Goal: Task Accomplishment & Management: Use online tool/utility

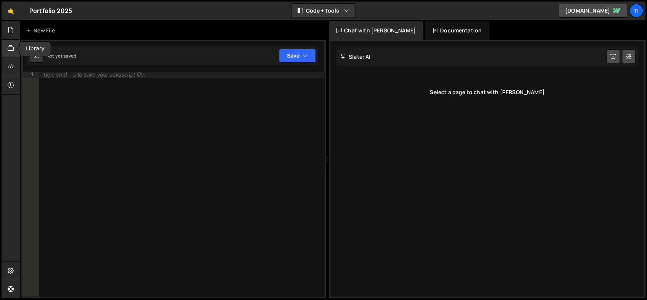
click at [10, 55] on div at bounding box center [11, 49] width 19 height 18
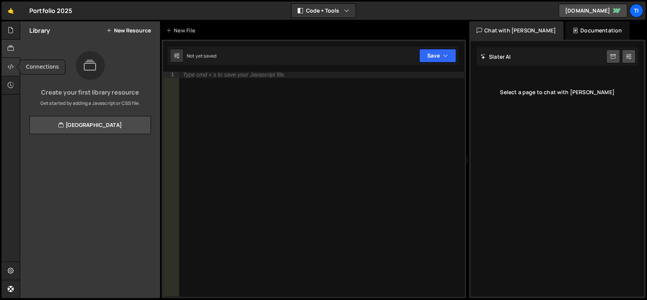
click at [12, 68] on icon at bounding box center [11, 67] width 6 height 8
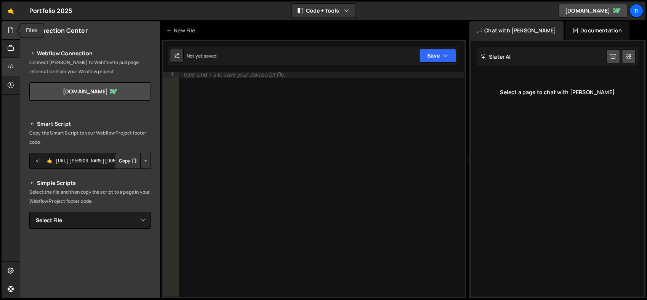
click at [5, 37] on div at bounding box center [11, 30] width 19 height 18
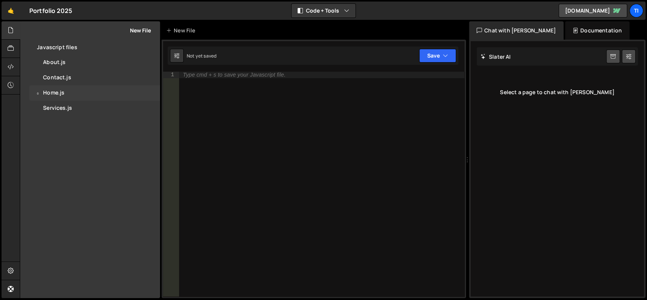
click at [69, 96] on div "0 Home.js 0" at bounding box center [94, 92] width 131 height 15
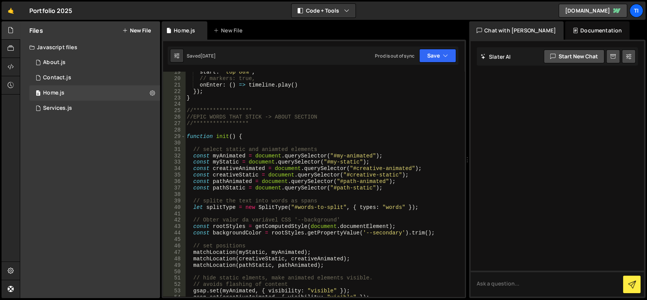
scroll to position [119, 0]
drag, startPoint x: 461, startPoint y: 83, endPoint x: 461, endPoint y: 91, distance: 8.4
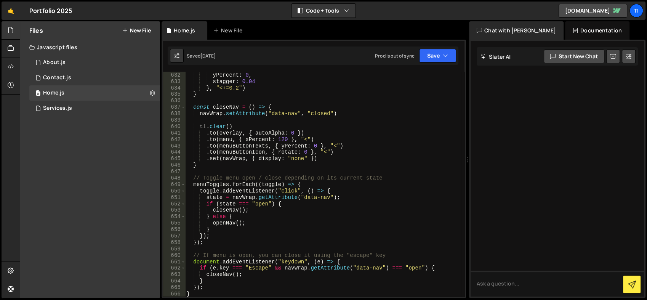
scroll to position [4146, 0]
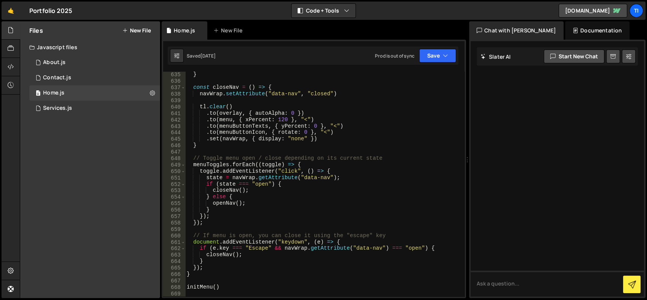
type textarea "initMenu()"
click at [303, 287] on div "} , "<+=0.2" ) } const closeNav = ( ) => { navWrap . setAttribute ( "data-nav" …" at bounding box center [323, 184] width 277 height 238
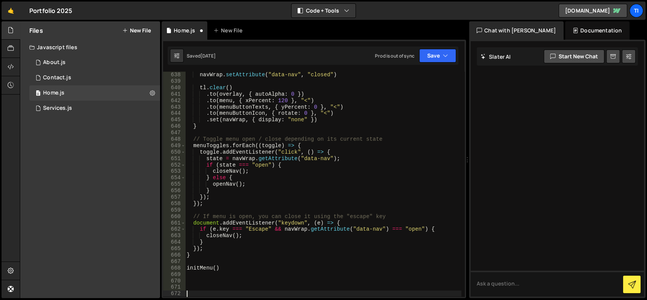
scroll to position [4165, 0]
paste textarea "});"
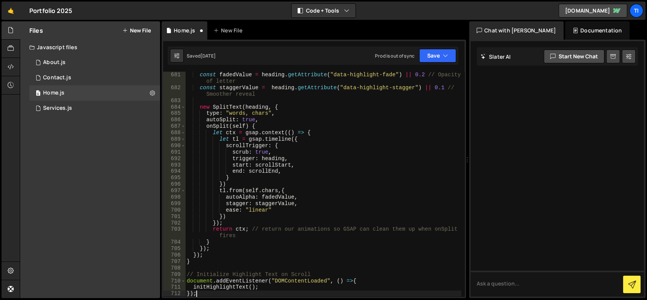
scroll to position [4455, 0]
type textarea "}"
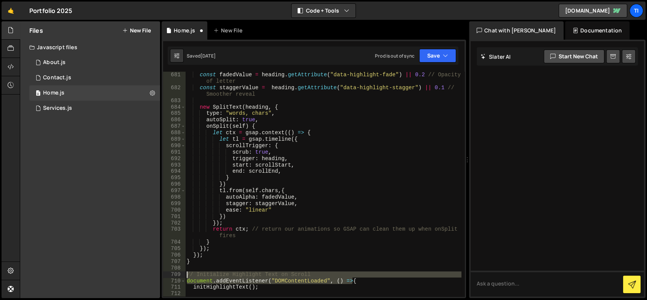
drag, startPoint x: 362, startPoint y: 281, endPoint x: 184, endPoint y: 276, distance: 178.8
click at [184, 276] on div "initHighlightText(); 681 682 683 684 685 686 687 688 689 690 691 692 693 694 69…" at bounding box center [314, 184] width 302 height 225
type textarea "// Initialize Highlight Text on Scroll document.addEventListener("DOMContentLoa…"
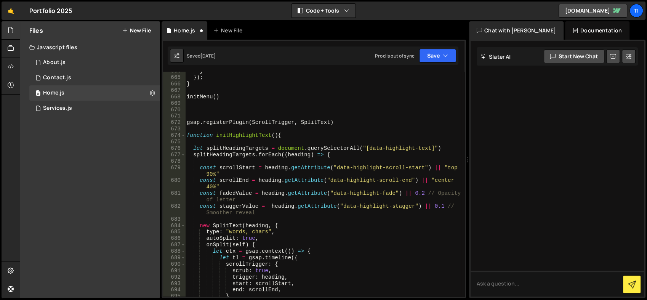
scroll to position [4319, 0]
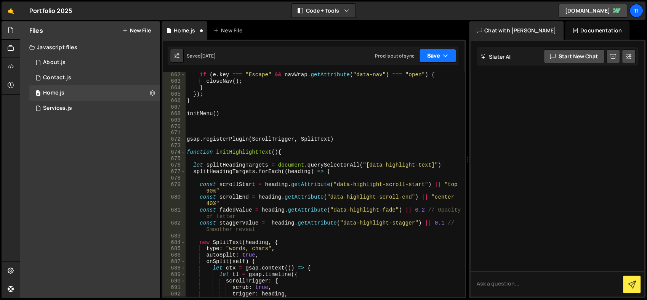
click at [432, 55] on button "Save" at bounding box center [437, 56] width 37 height 14
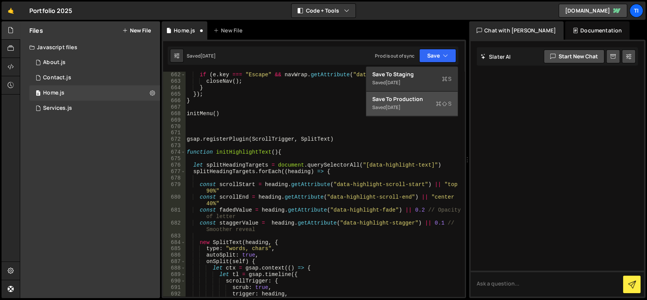
click at [433, 101] on div "Save to Production S" at bounding box center [411, 99] width 79 height 8
